Goal: Transaction & Acquisition: Purchase product/service

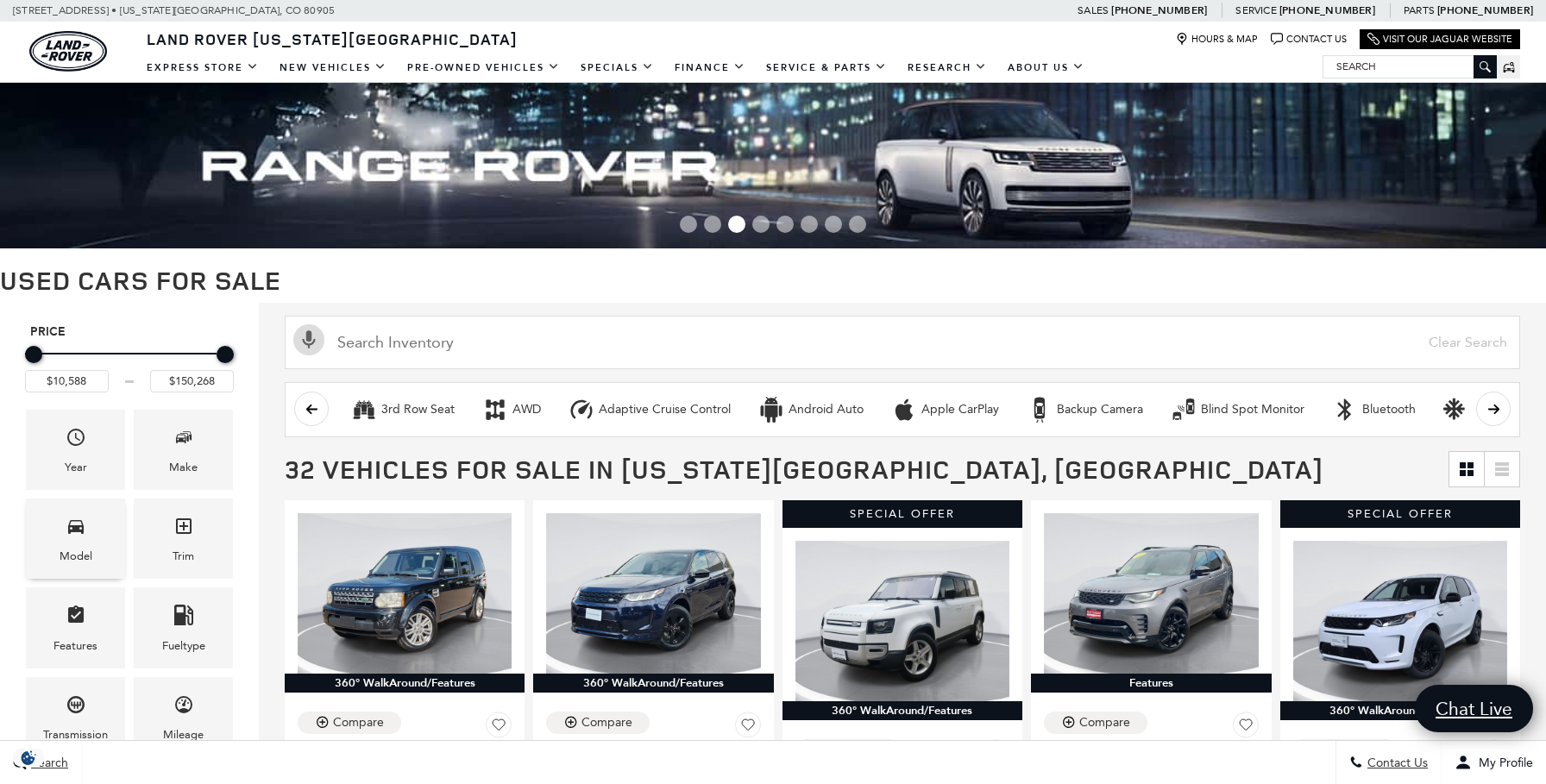
click at [76, 561] on div "Model" at bounding box center [76, 556] width 33 height 19
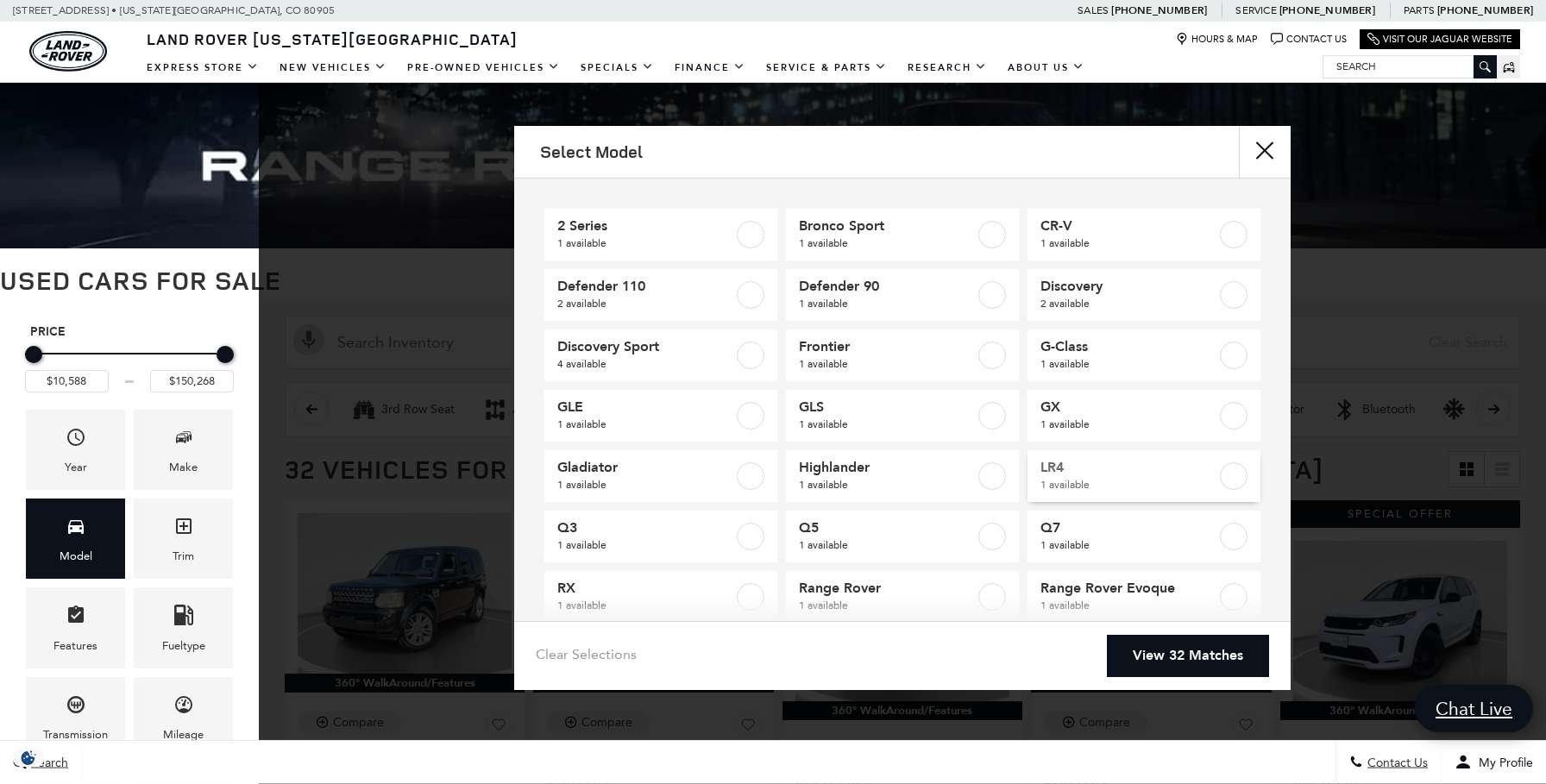
scroll to position [153, 0]
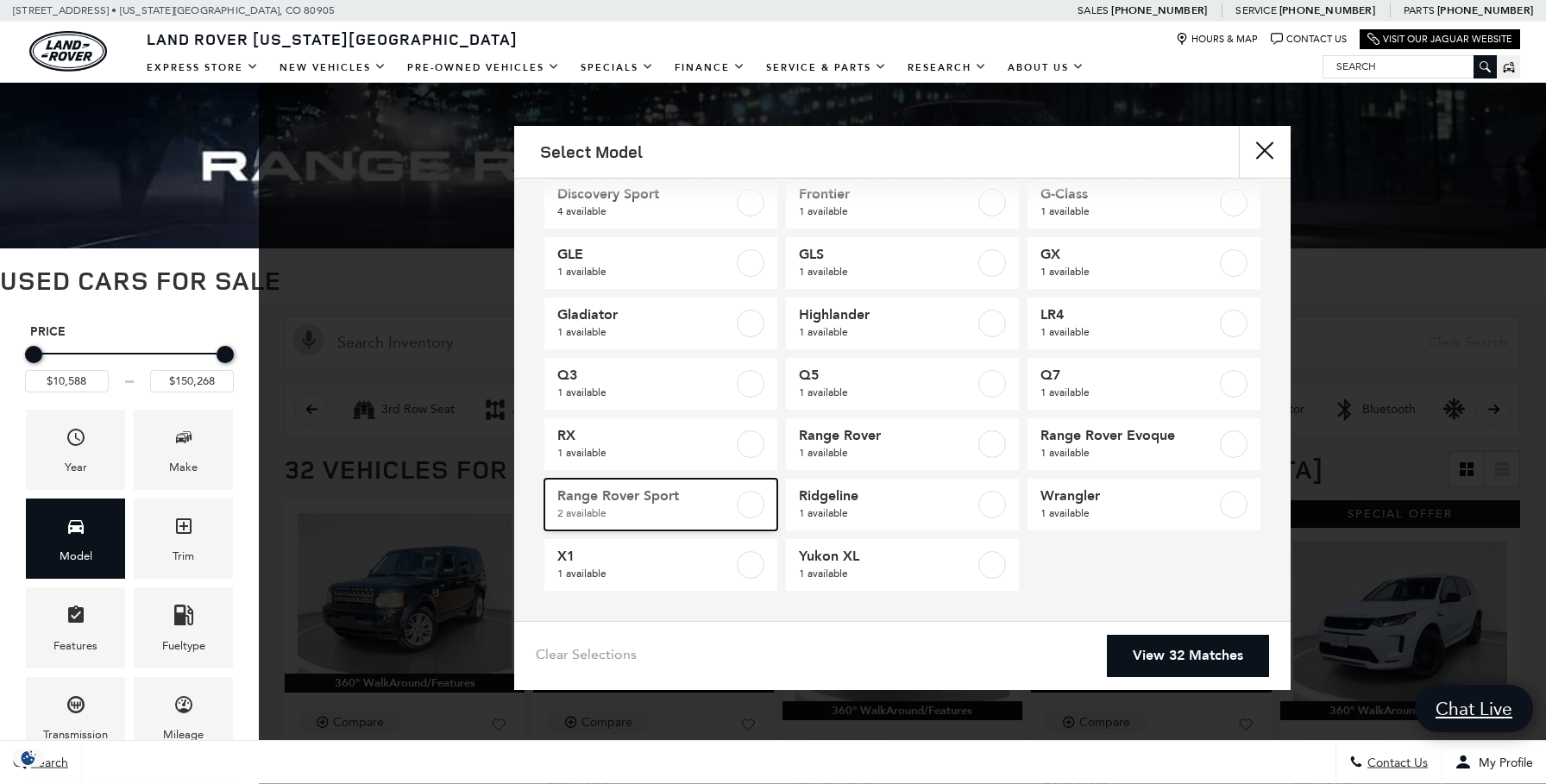
click at [758, 501] on label at bounding box center [750, 504] width 28 height 28
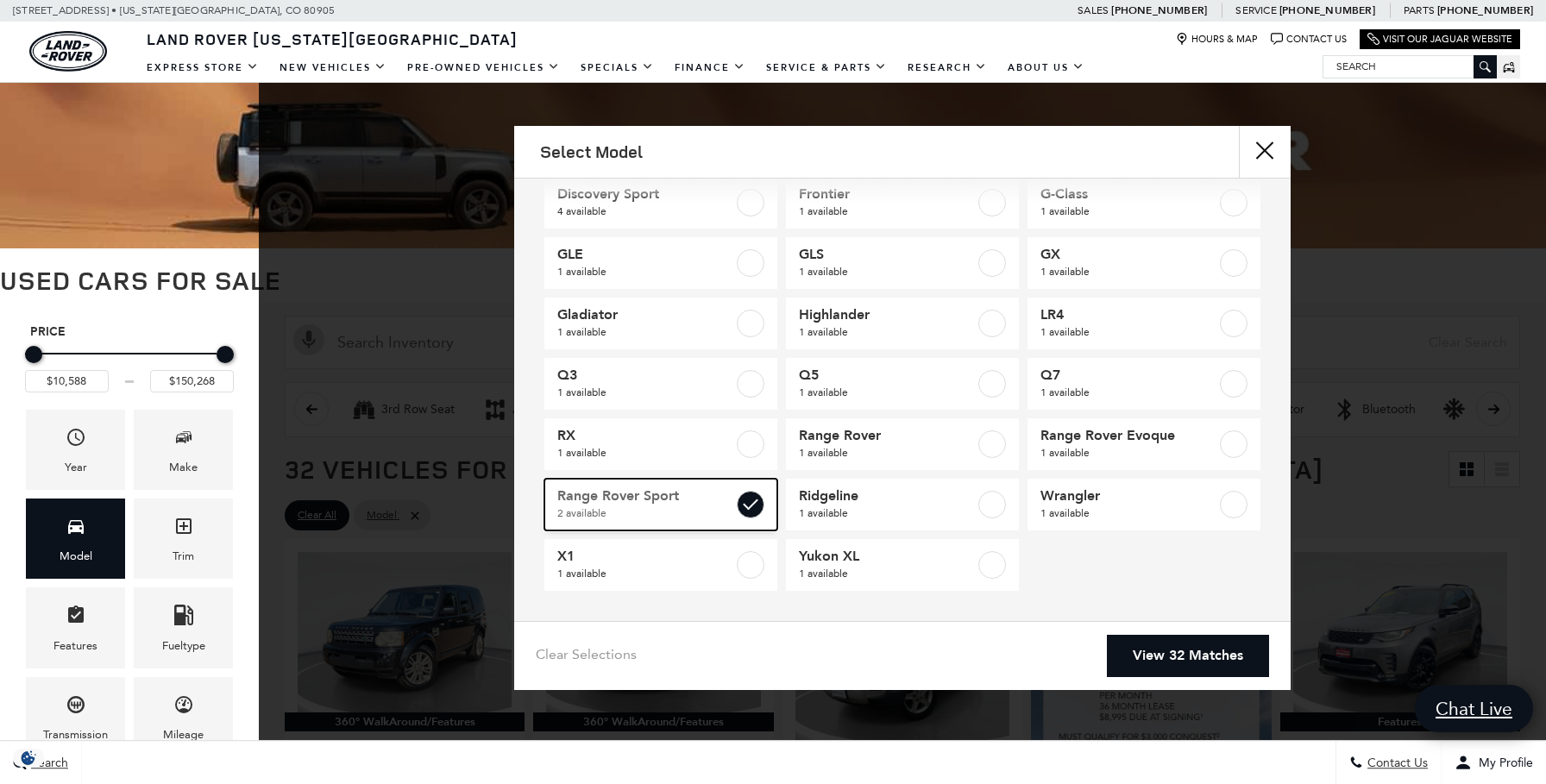
type input "$150,268"
checkbox input "true"
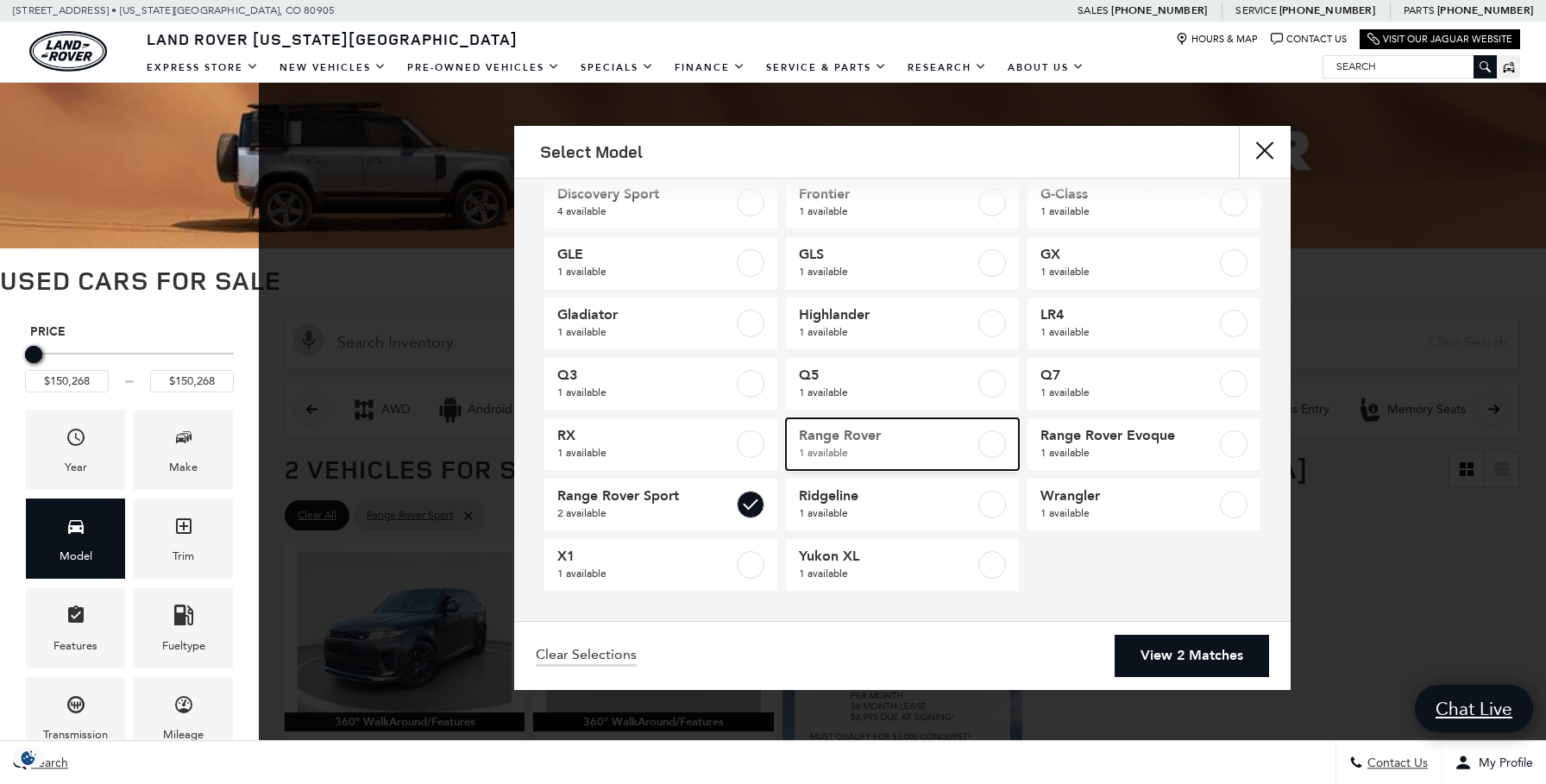
click at [1000, 451] on label at bounding box center [992, 444] width 28 height 28
type input "$69,446"
checkbox input "true"
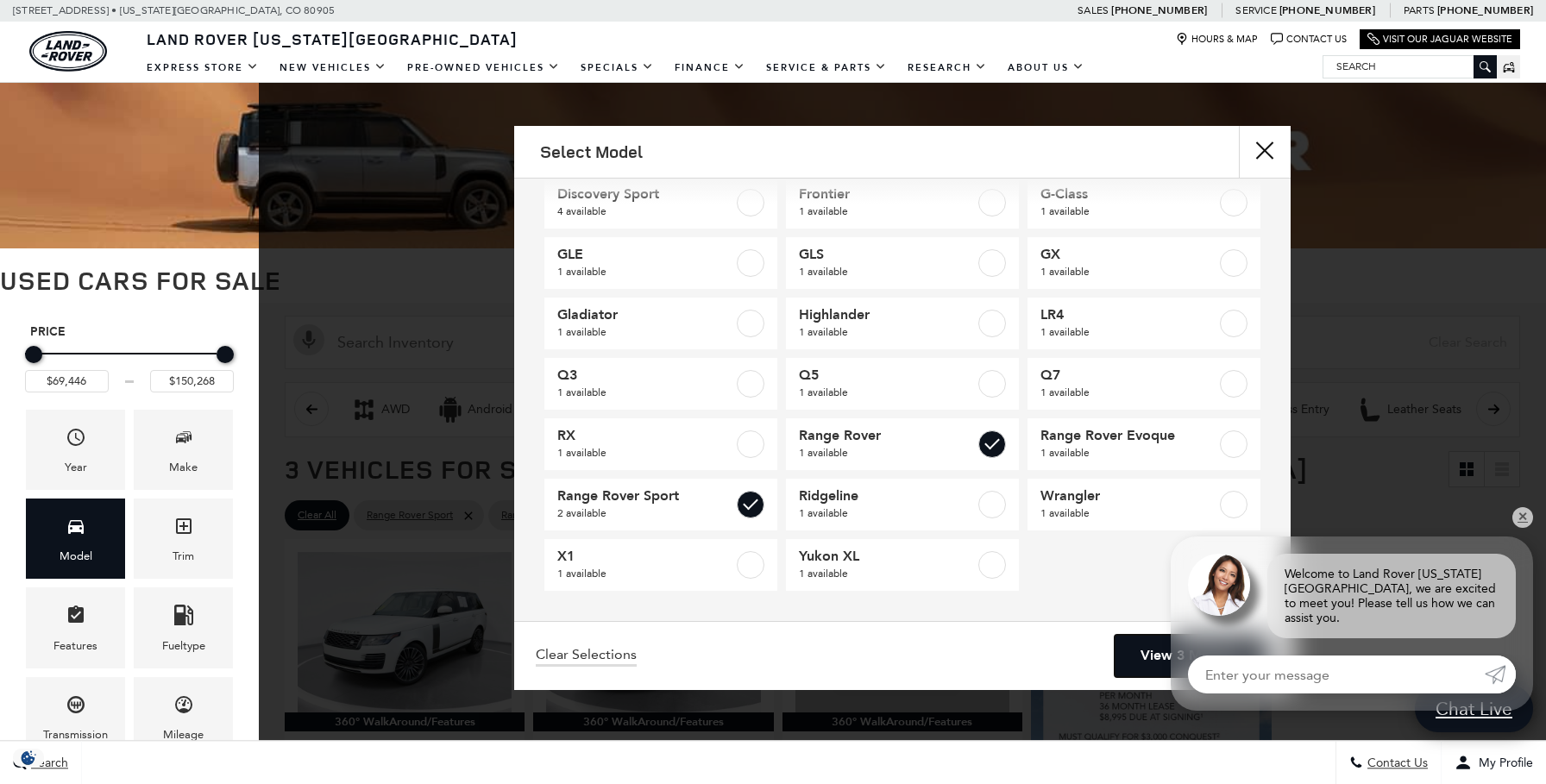
click at [1163, 642] on link "View 3 Matches" at bounding box center [1191, 656] width 155 height 42
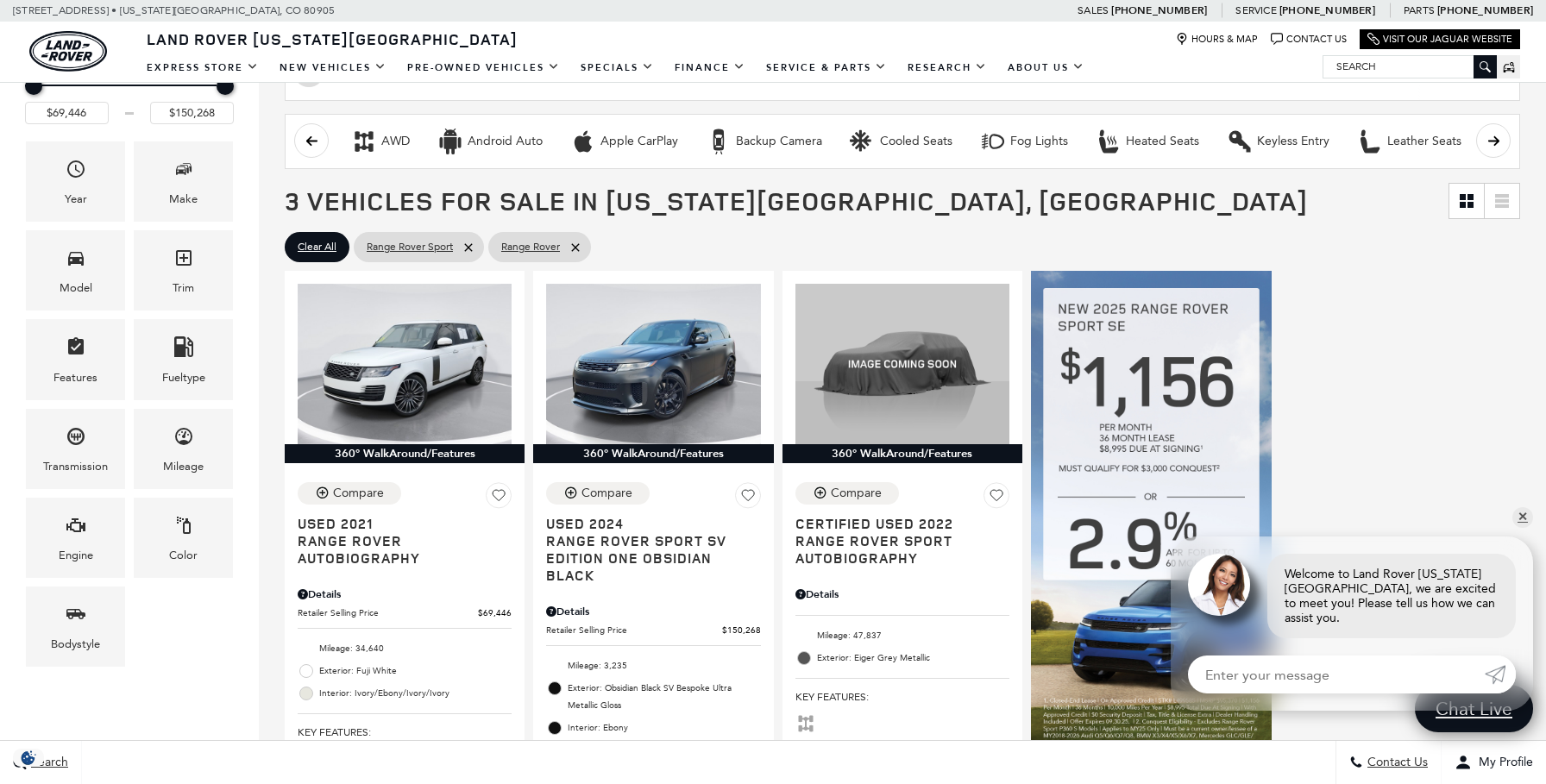
scroll to position [292, 0]
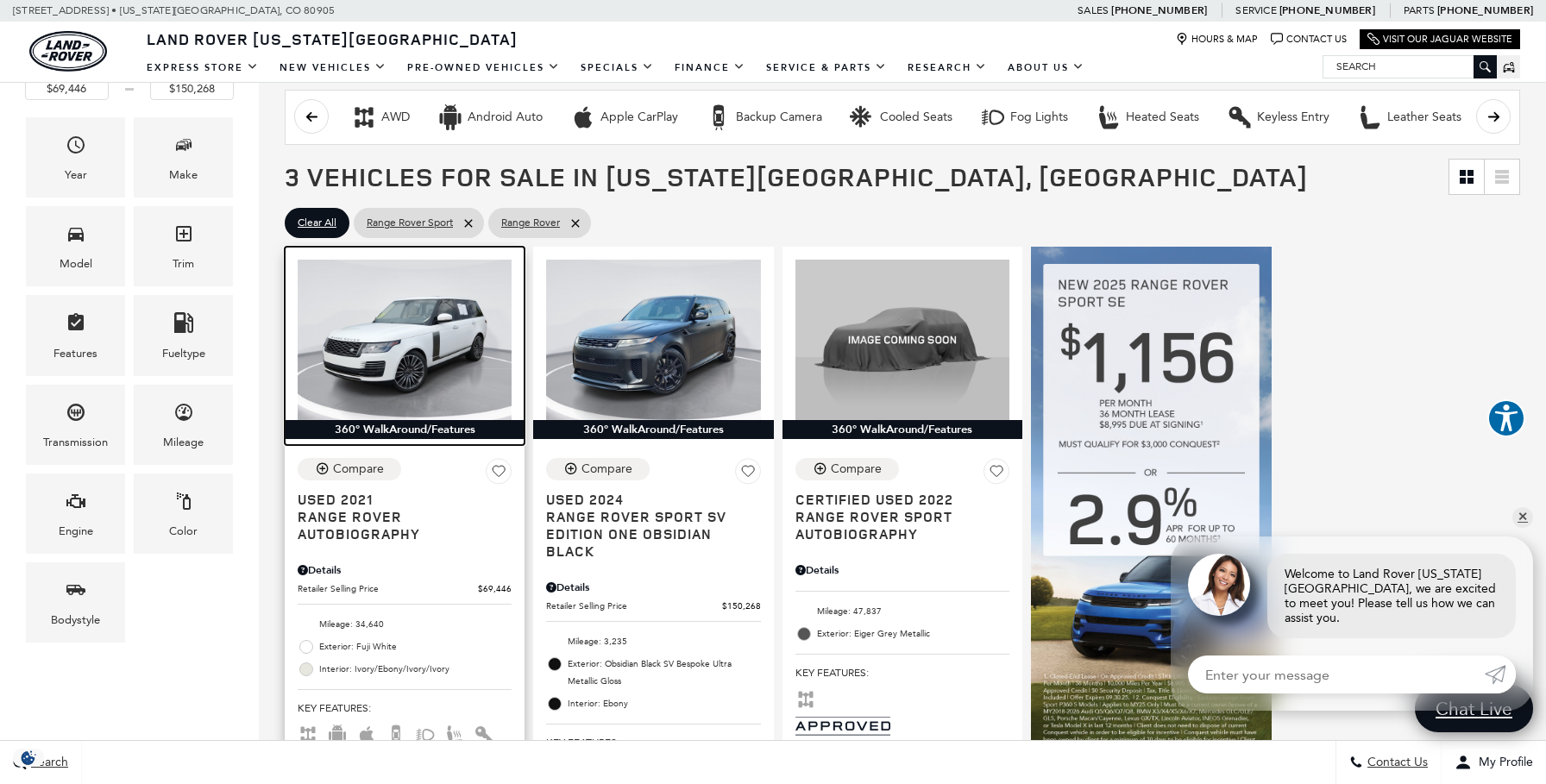
click at [453, 356] on img at bounding box center [405, 339] width 214 height 160
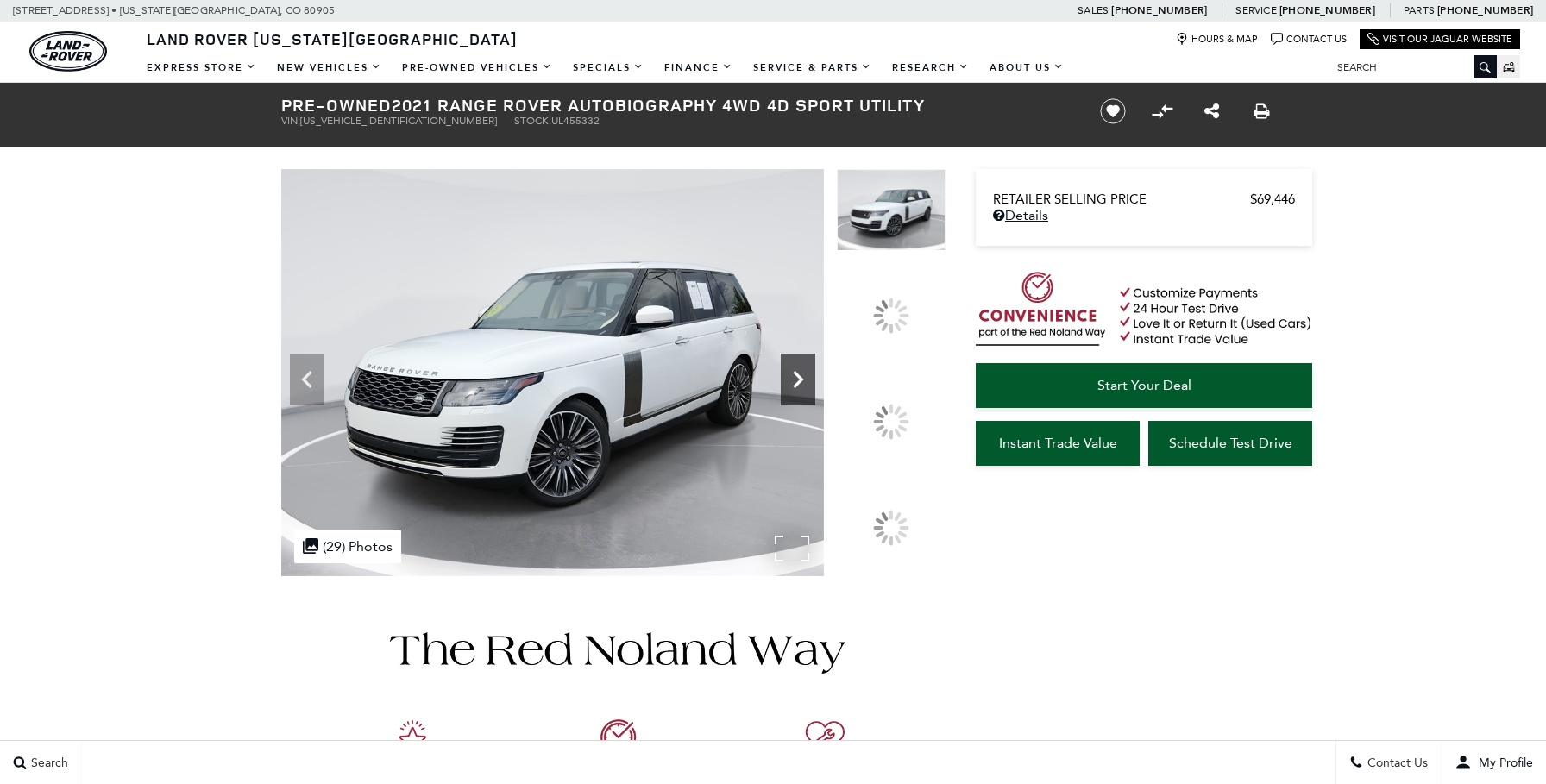
click at [804, 388] on icon at bounding box center [798, 380] width 11 height 17
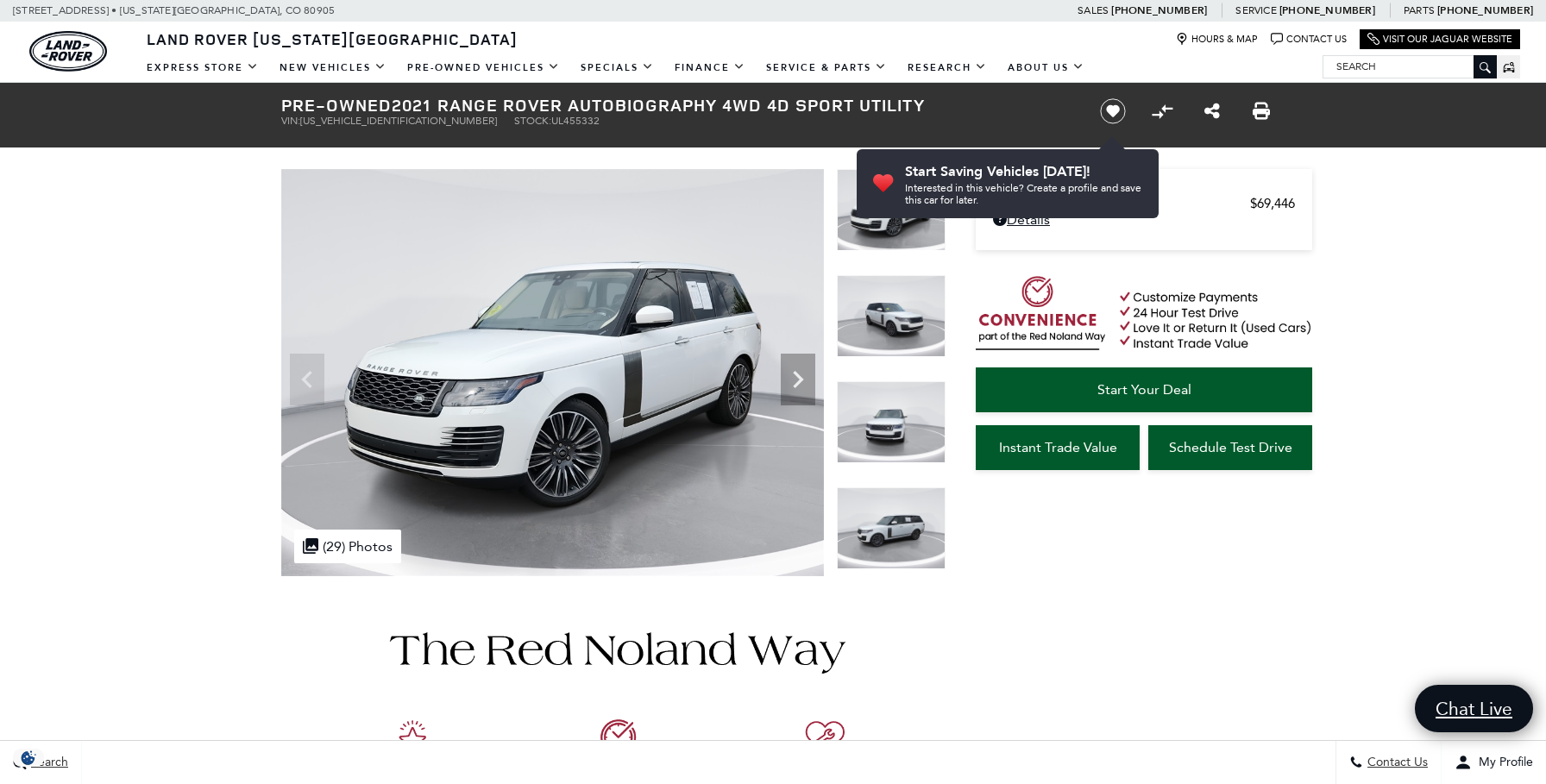
click at [905, 326] on img at bounding box center [891, 315] width 109 height 82
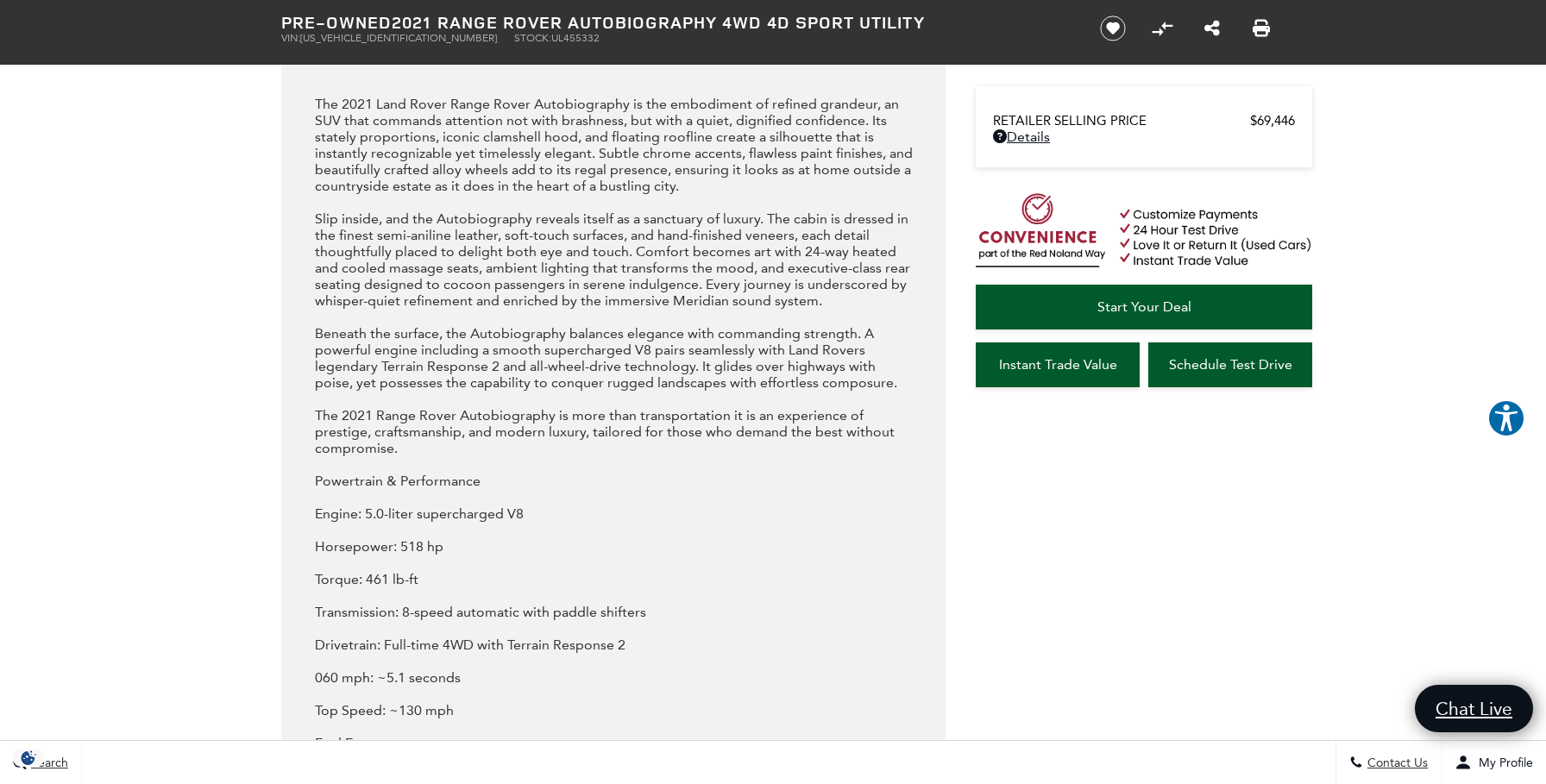
scroll to position [1847, 0]
